Goal: Task Accomplishment & Management: Use online tool/utility

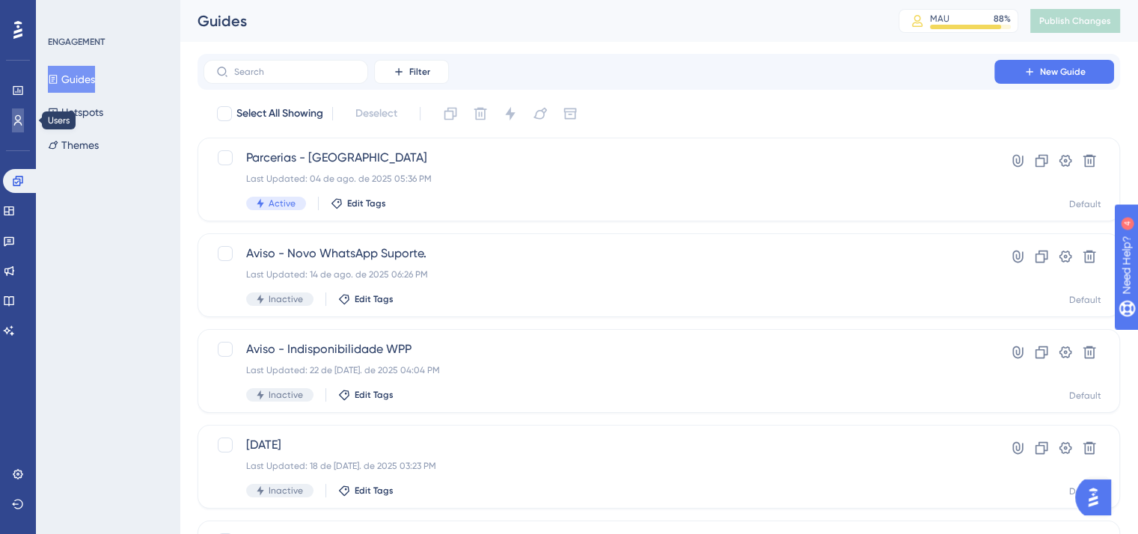
click at [0, 0] on link at bounding box center [0, 0] width 0 height 0
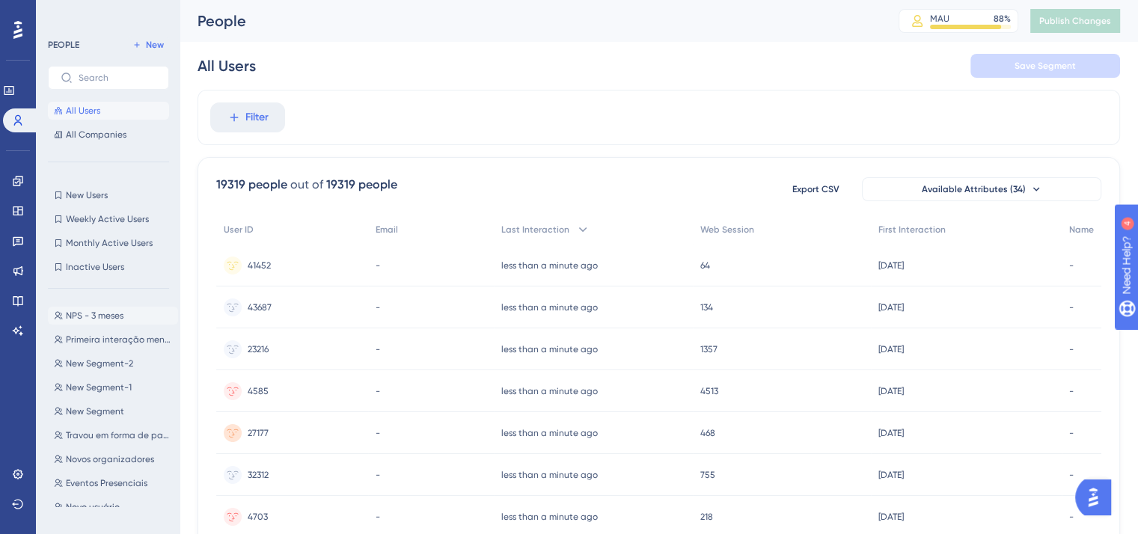
click at [89, 318] on span "NPS - 3 meses" at bounding box center [95, 316] width 58 height 12
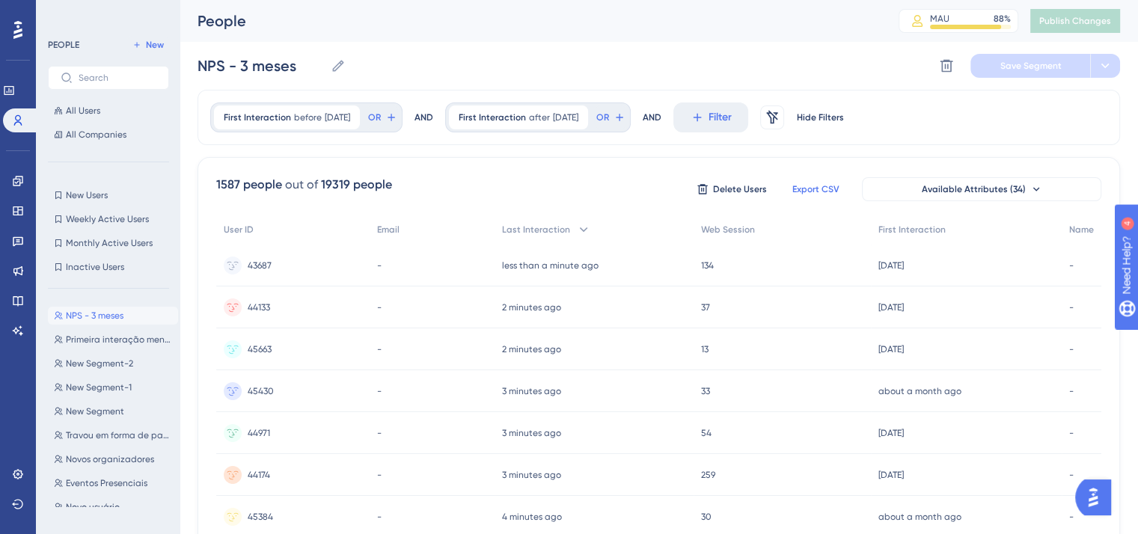
click at [829, 192] on span "Export CSV" at bounding box center [816, 189] width 47 height 12
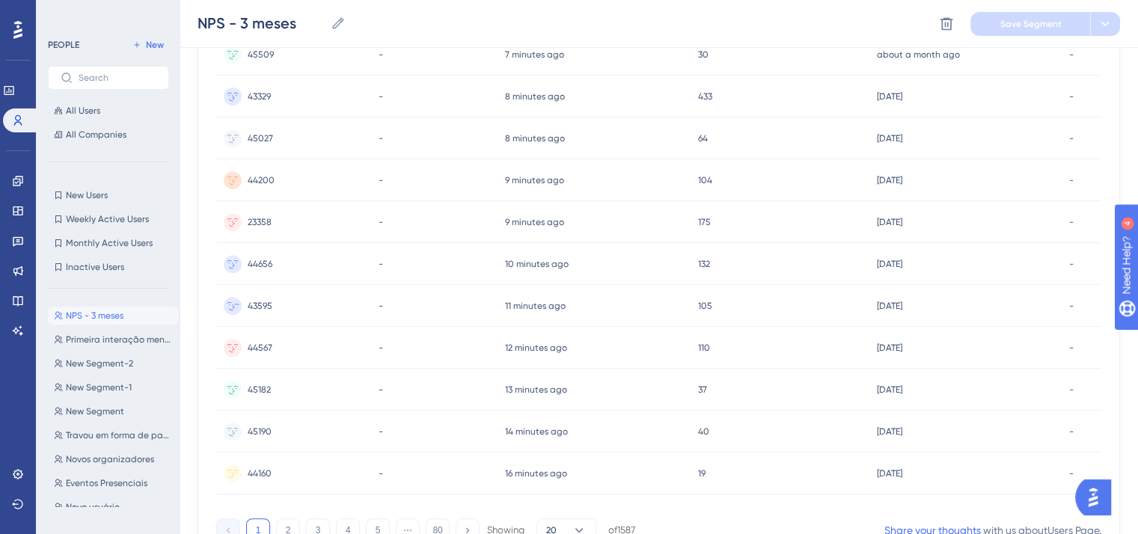
scroll to position [668, 0]
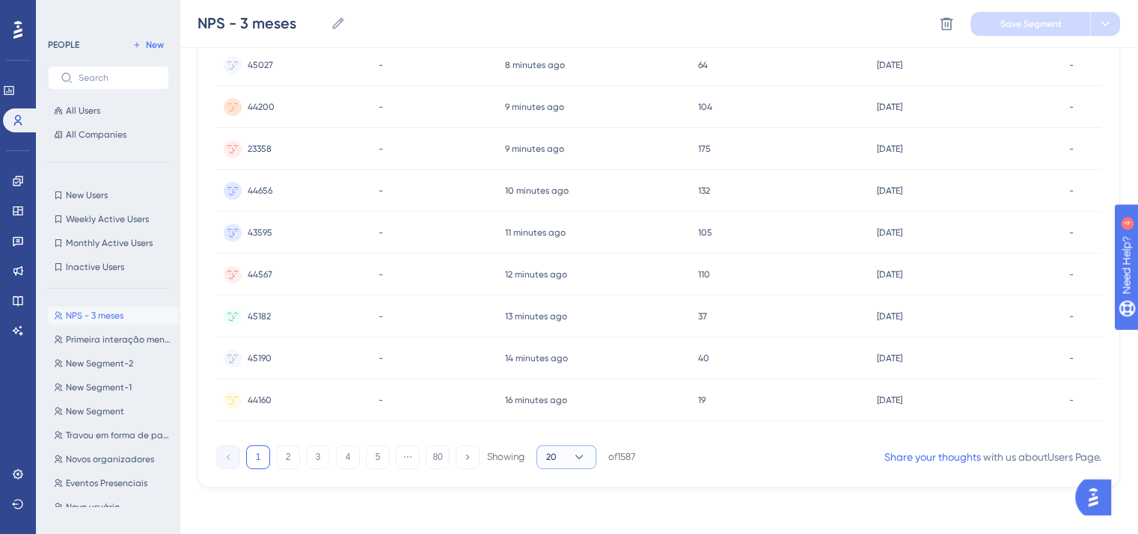
click at [572, 457] on icon at bounding box center [579, 457] width 15 height 15
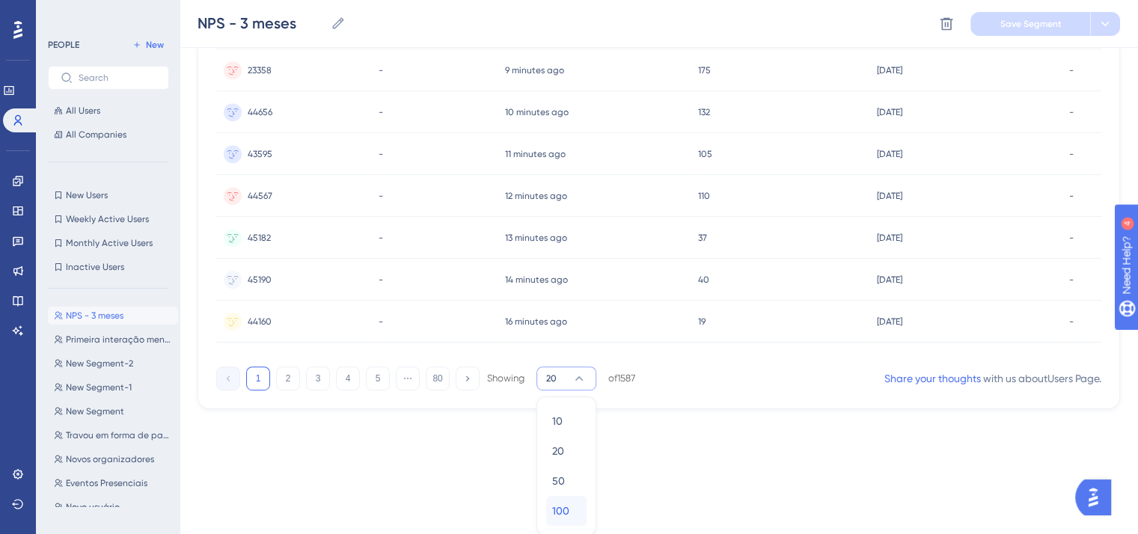
click at [561, 512] on span "100" at bounding box center [560, 511] width 17 height 18
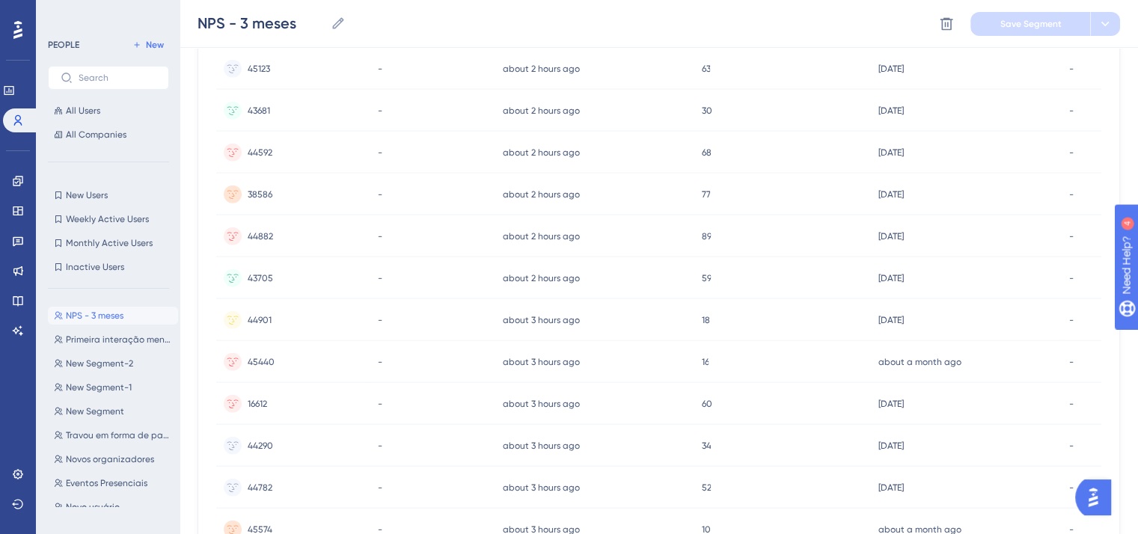
scroll to position [4020, 0]
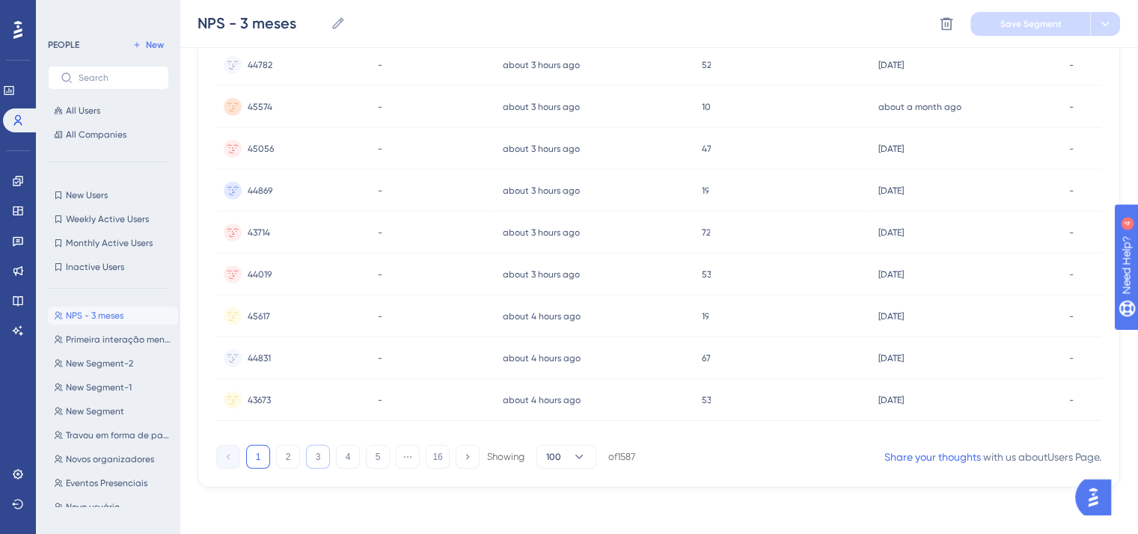
click at [308, 458] on button "3" at bounding box center [318, 457] width 24 height 24
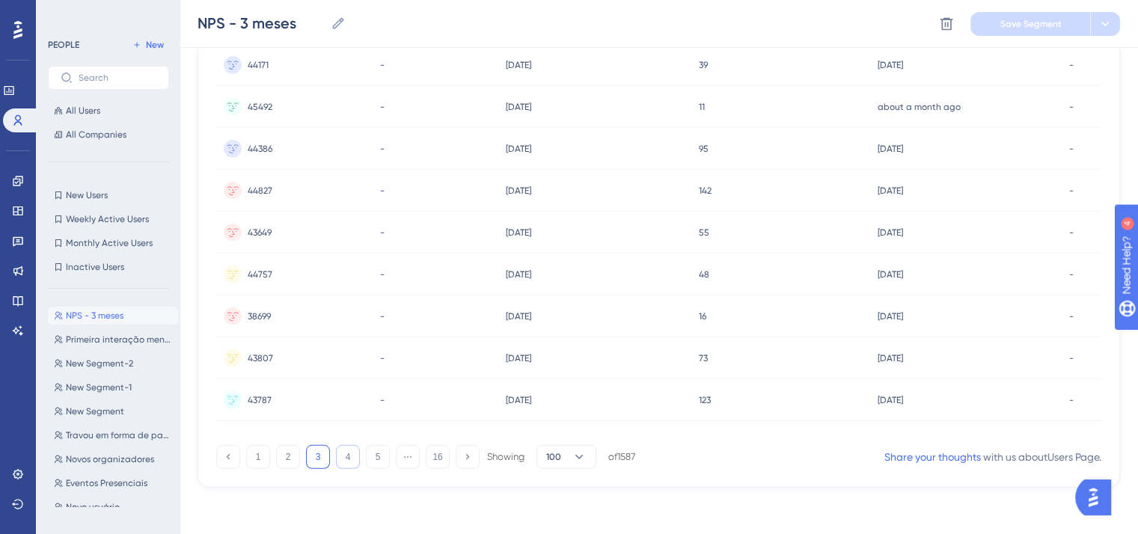
click at [359, 454] on button "4" at bounding box center [348, 457] width 24 height 24
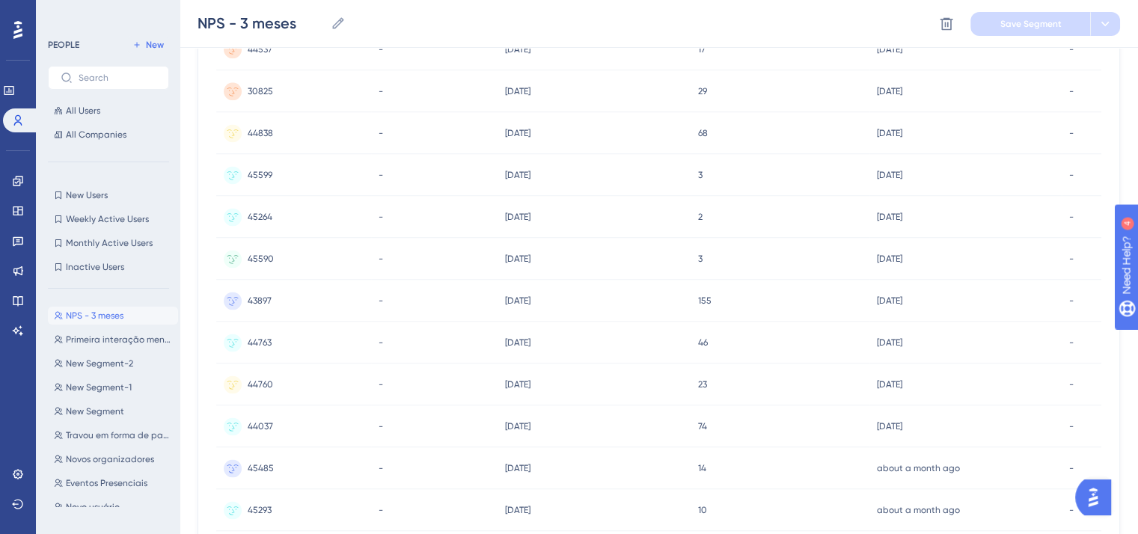
scroll to position [0, 0]
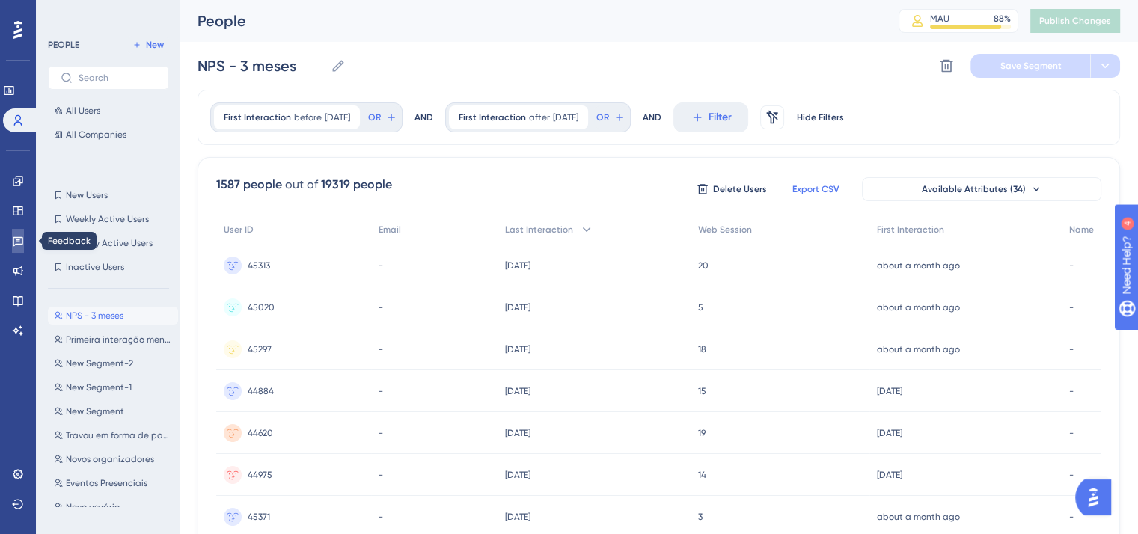
click at [18, 243] on icon at bounding box center [18, 241] width 12 height 12
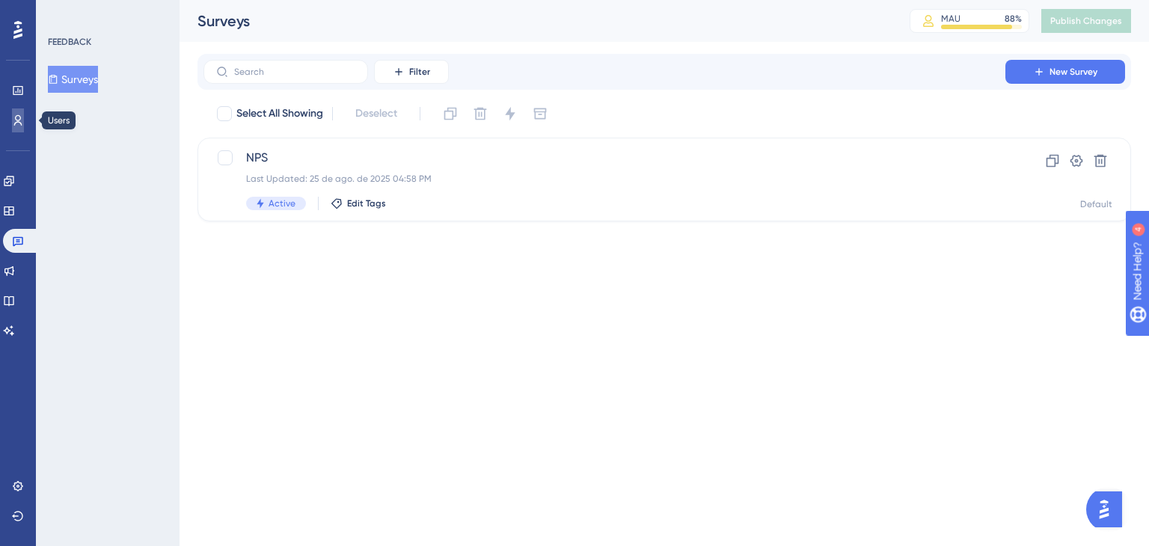
click at [0, 0] on icon at bounding box center [0, 0] width 0 height 0
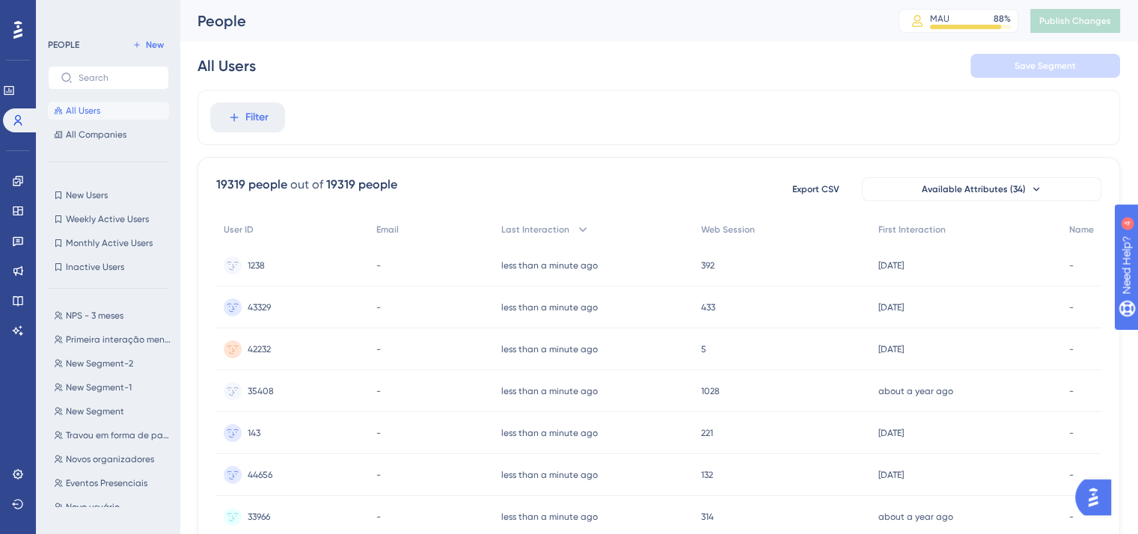
click at [97, 325] on div "NPS - 3 meses NPS - 3 meses Primeira interação menor que 90 [PERSON_NAME] atrás…" at bounding box center [113, 404] width 130 height 207
click at [99, 323] on button "NPS - 3 meses NPS - 3 meses" at bounding box center [113, 316] width 130 height 18
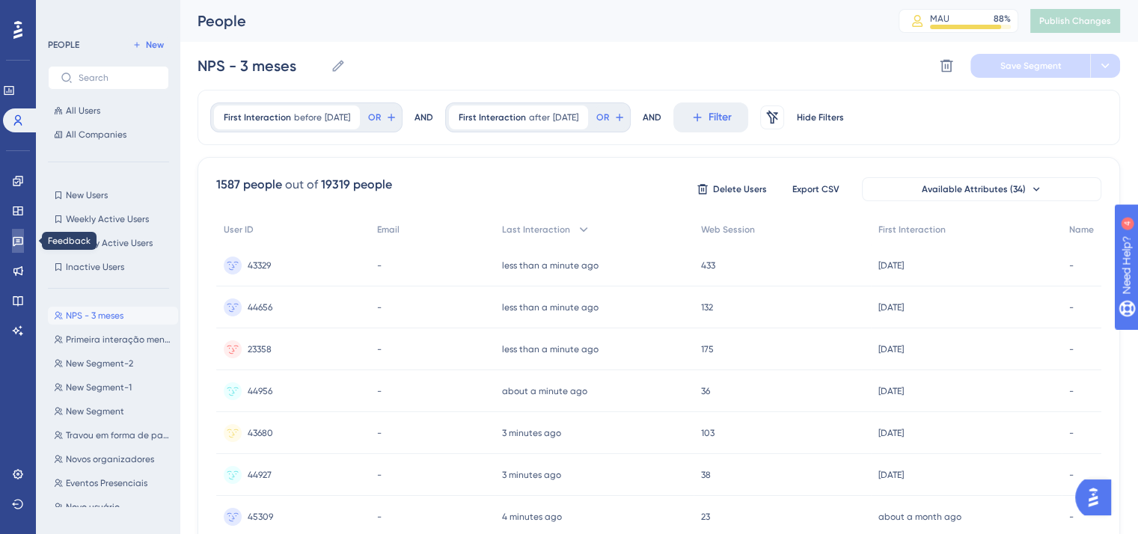
click at [16, 239] on icon at bounding box center [18, 241] width 12 height 12
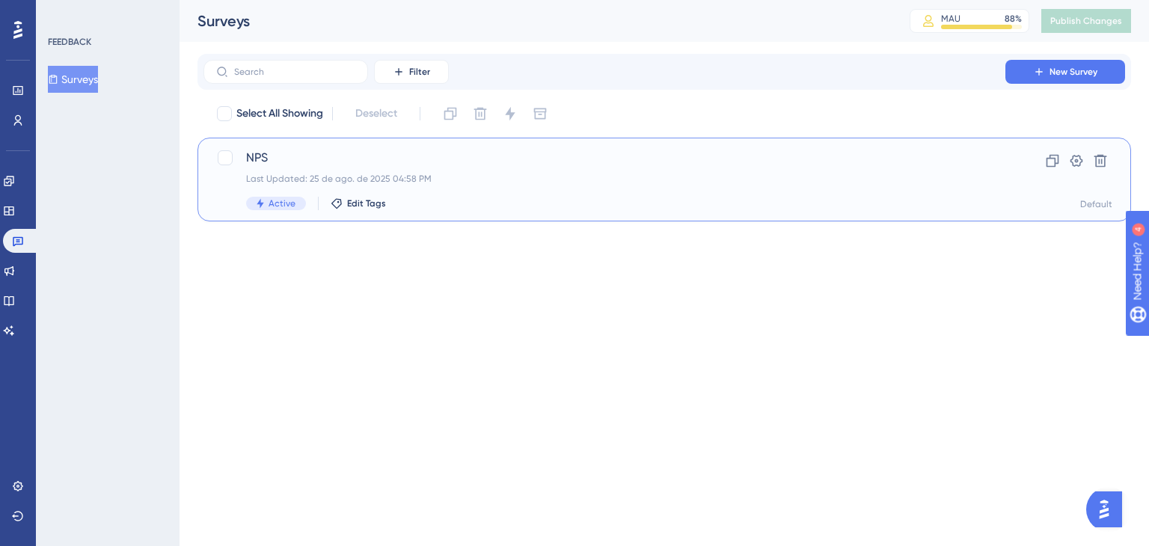
click at [408, 174] on div "Last Updated: 25 de ago. de 2025 04:58 PM" at bounding box center [604, 179] width 717 height 12
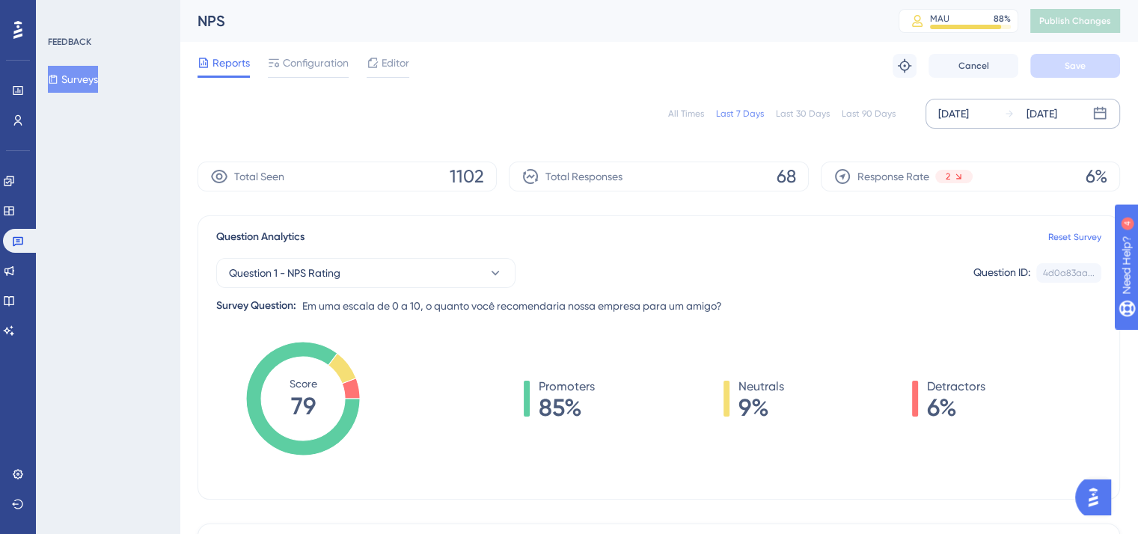
click at [969, 109] on div "[DATE]" at bounding box center [953, 114] width 31 height 18
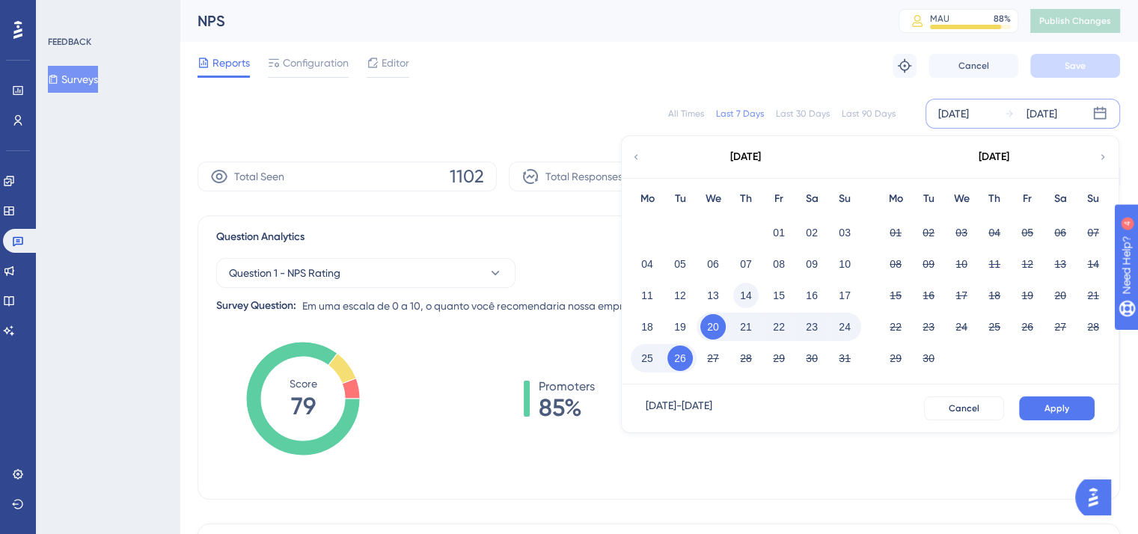
click at [740, 296] on button "14" at bounding box center [745, 295] width 25 height 25
click at [1071, 402] on button "Apply" at bounding box center [1057, 409] width 76 height 24
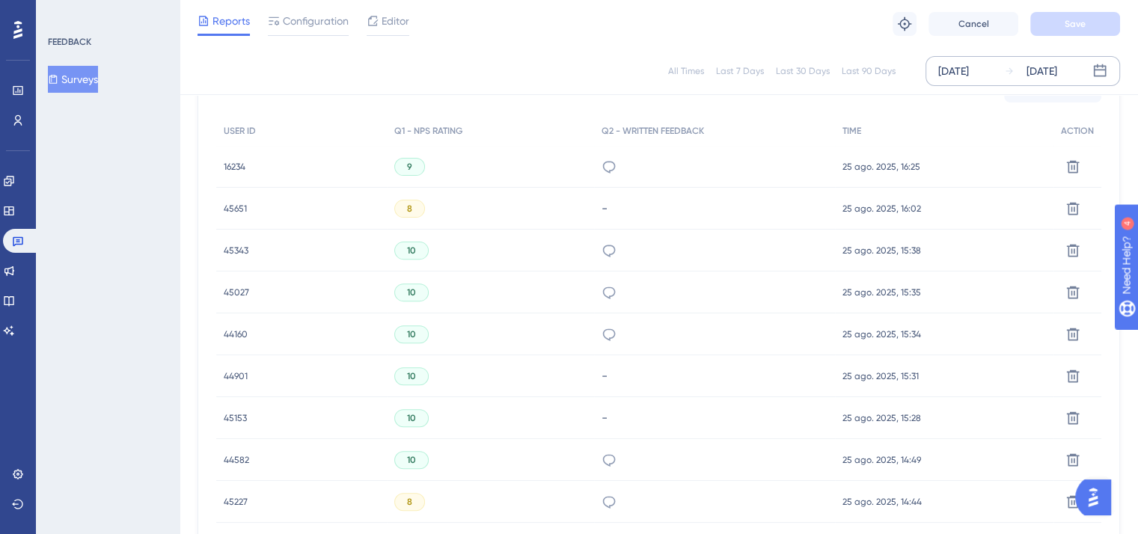
scroll to position [460, 0]
click at [298, 25] on span "Configuration" at bounding box center [316, 21] width 66 height 18
